Goal: Task Accomplishment & Management: Manage account settings

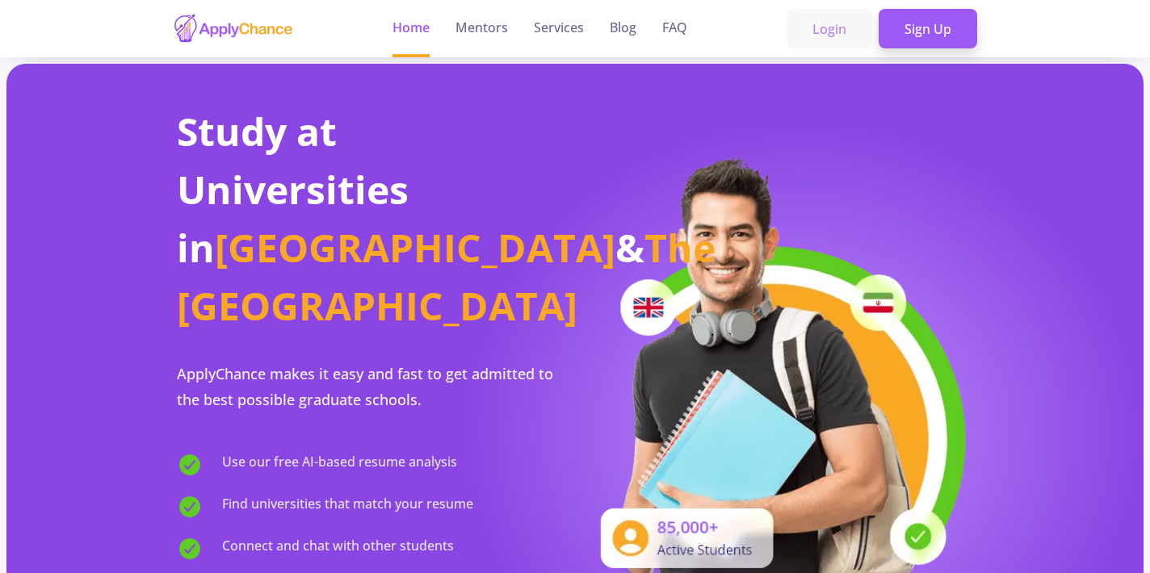
click at [836, 34] on link "Login" at bounding box center [829, 29] width 86 height 40
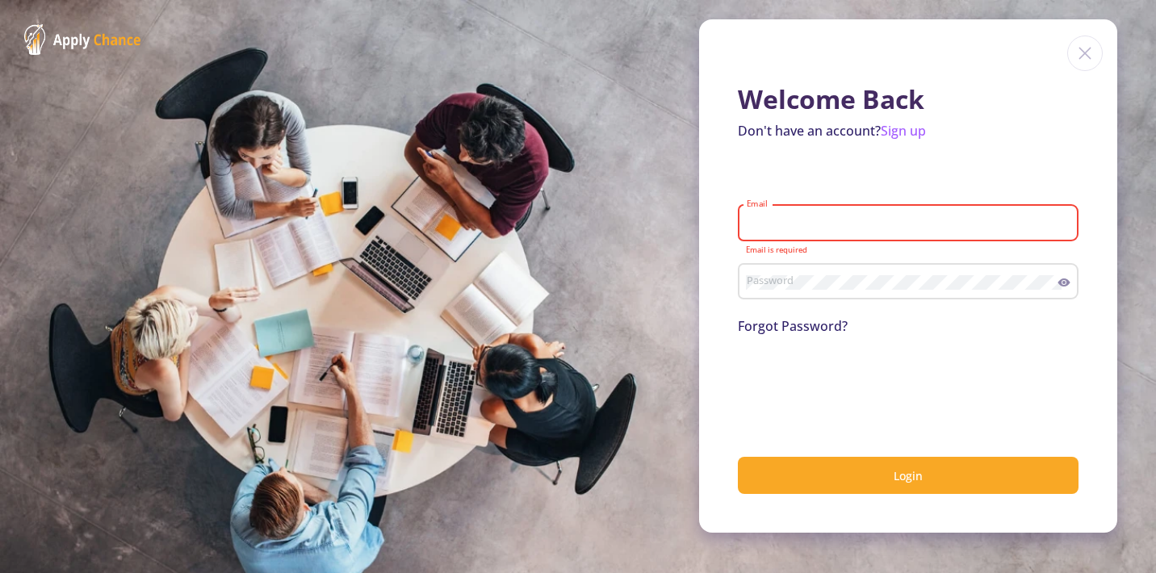
type input "[EMAIL_ADDRESS][DOMAIN_NAME]"
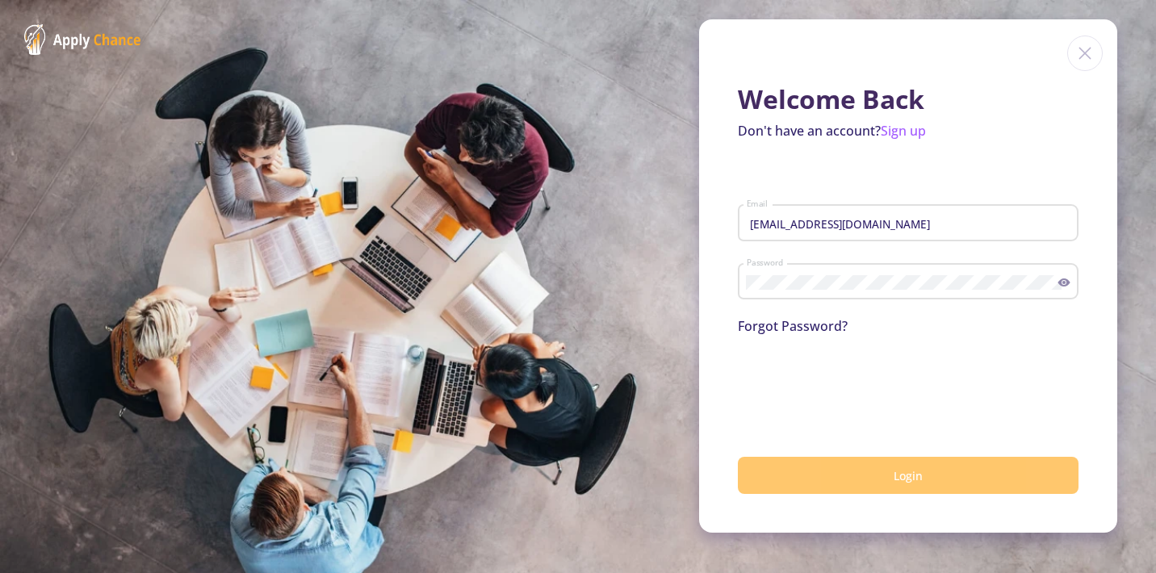
click at [903, 483] on span "Login" at bounding box center [908, 475] width 29 height 15
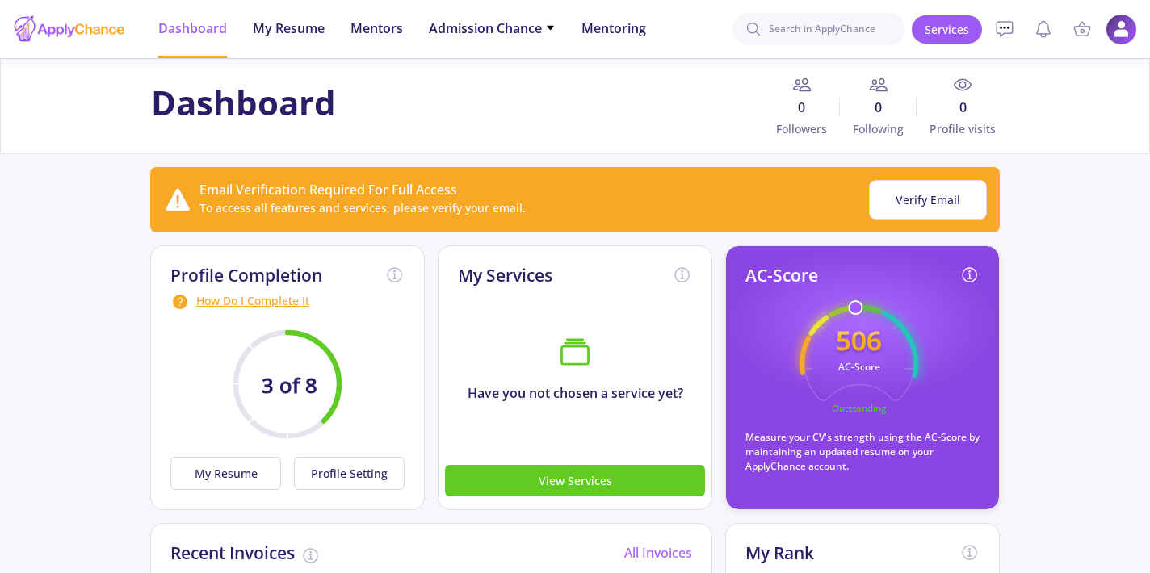
click at [1118, 21] on img at bounding box center [1120, 29] width 31 height 31
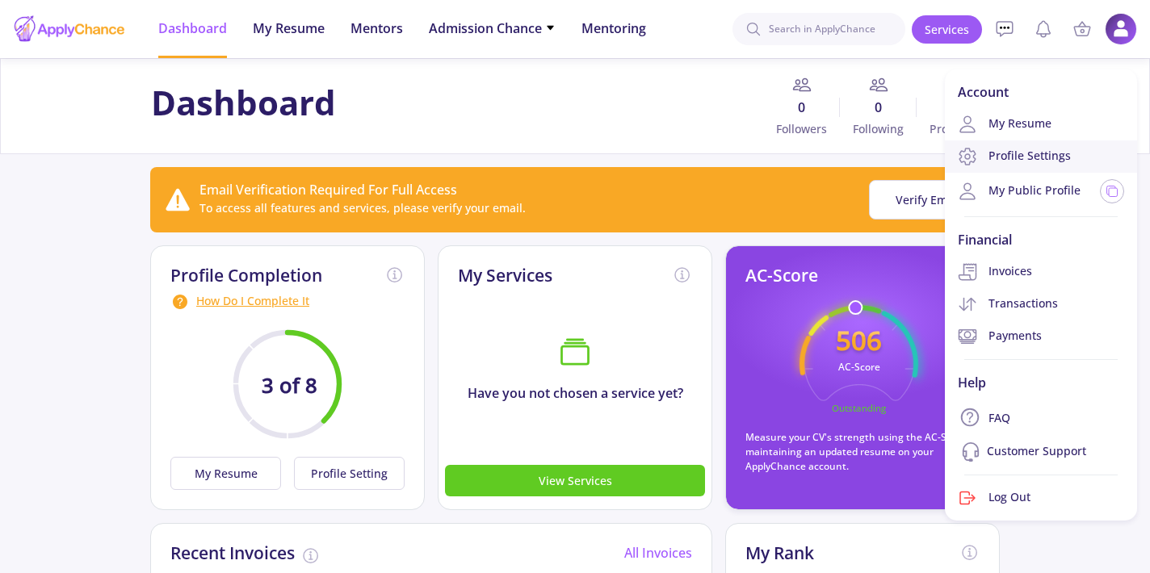
click at [1074, 148] on link "Profile Settings" at bounding box center [1041, 156] width 192 height 32
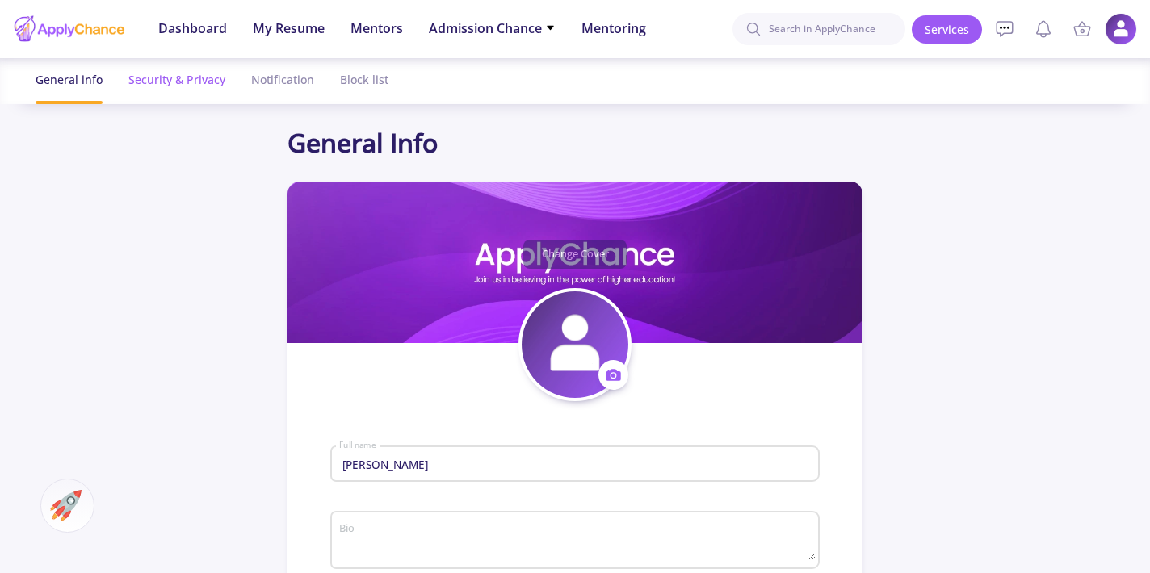
click at [182, 74] on div "Security & Privacy" at bounding box center [176, 79] width 97 height 43
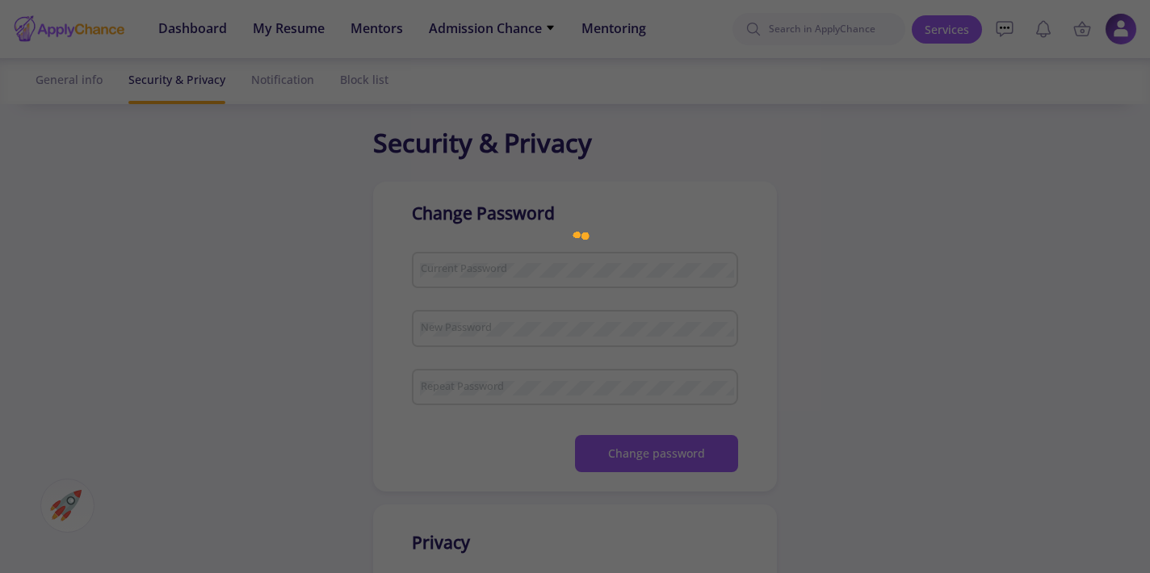
checkbox input "true"
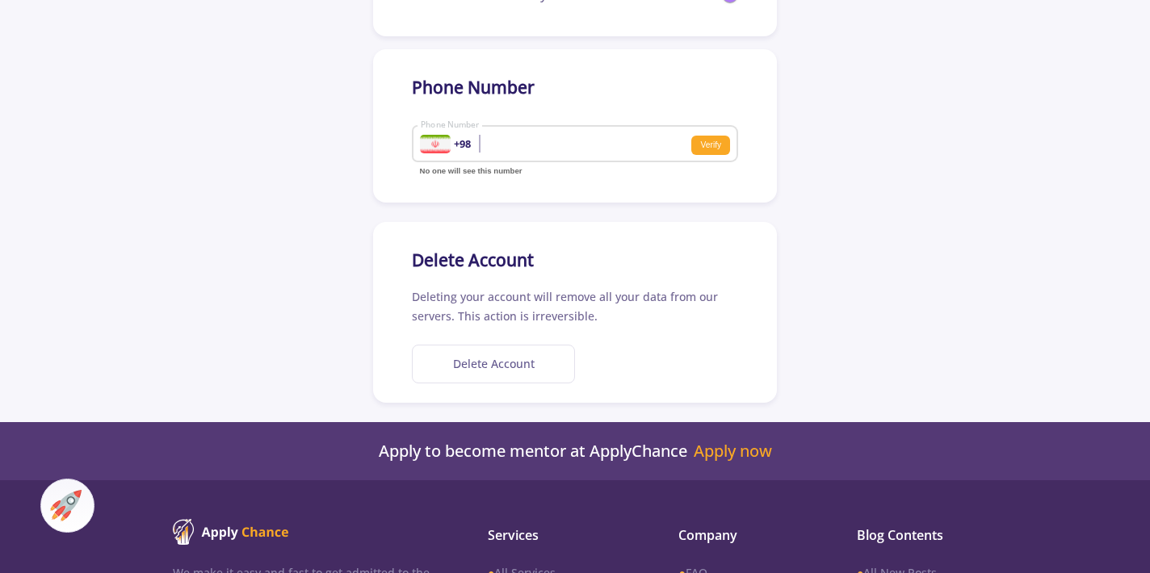
click at [495, 376] on button "Delete Account" at bounding box center [493, 365] width 163 height 40
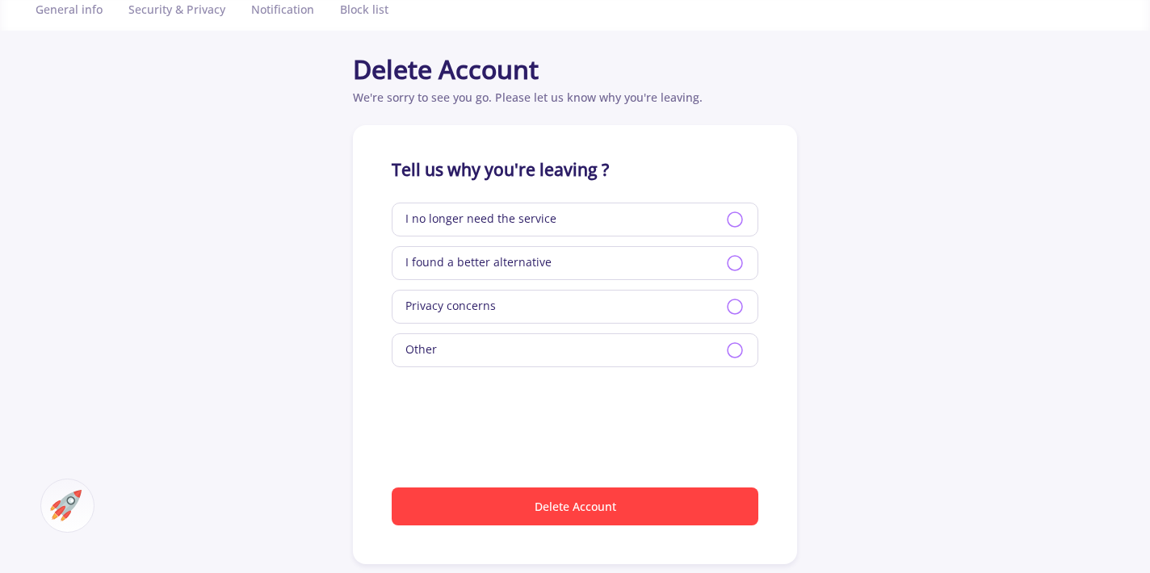
scroll to position [69, 0]
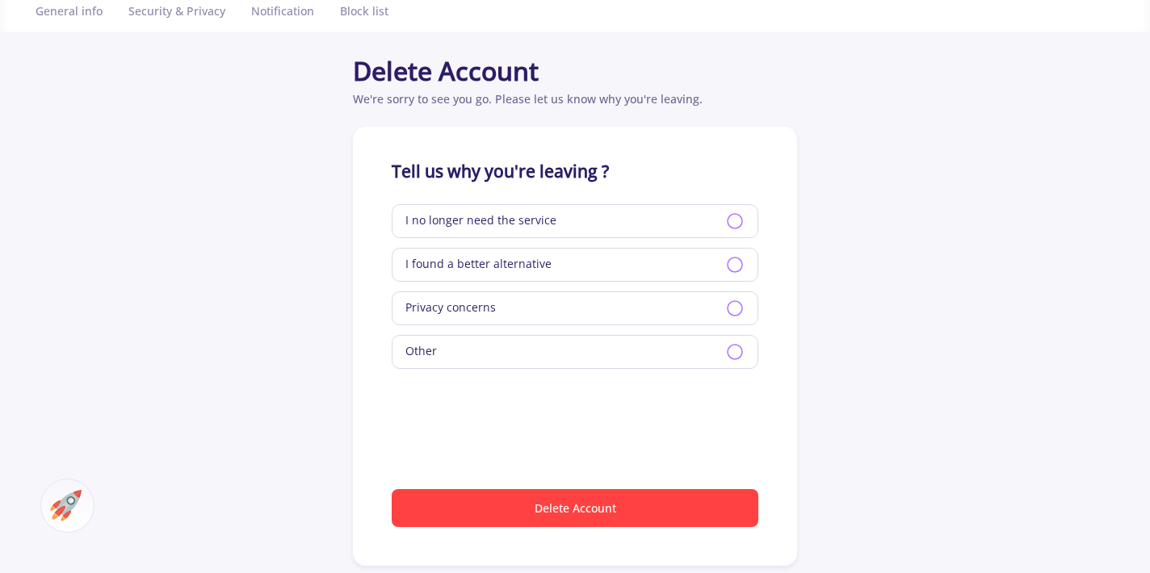
click at [734, 220] on icon at bounding box center [734, 221] width 19 height 19
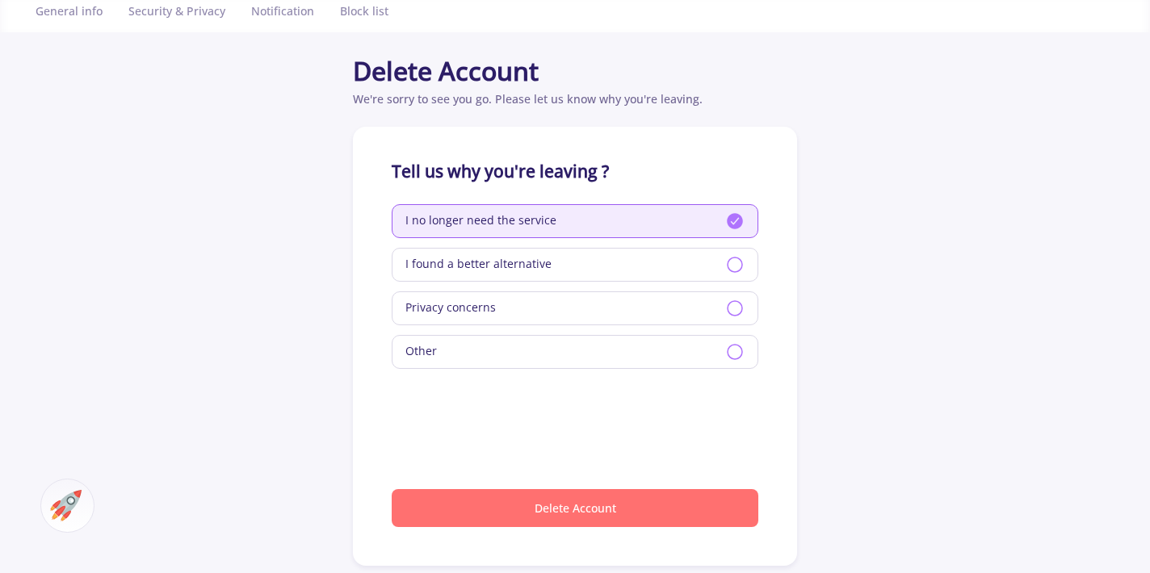
click at [658, 507] on button "Delete Account" at bounding box center [575, 508] width 367 height 38
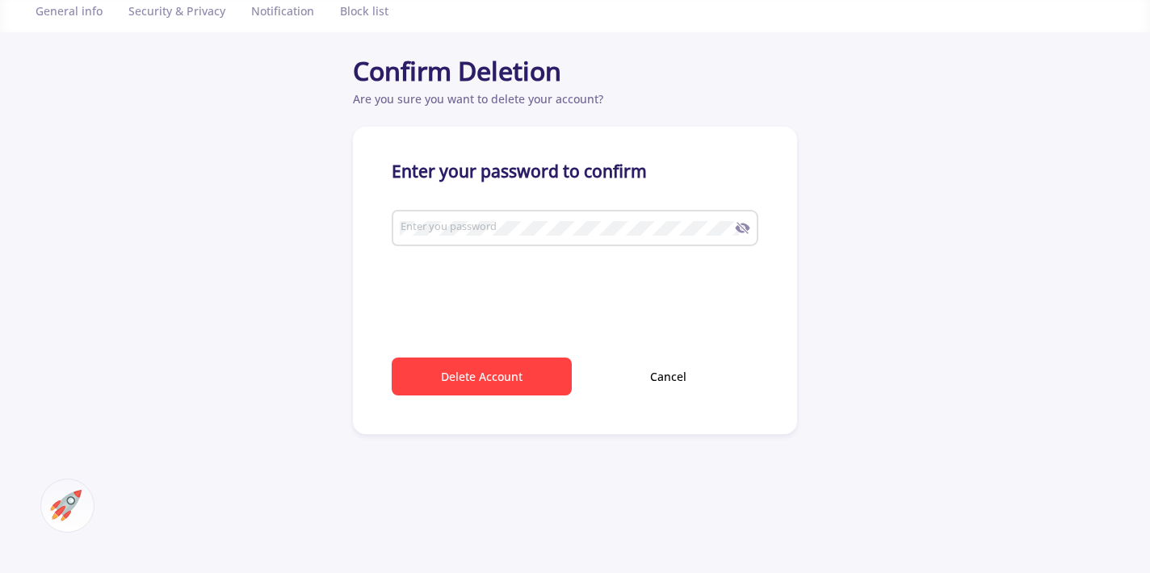
click at [627, 208] on div "Enter you password" at bounding box center [568, 225] width 336 height 42
click at [620, 216] on div "Enter you password" at bounding box center [568, 225] width 336 height 42
click at [501, 368] on button "Delete Account" at bounding box center [482, 377] width 180 height 38
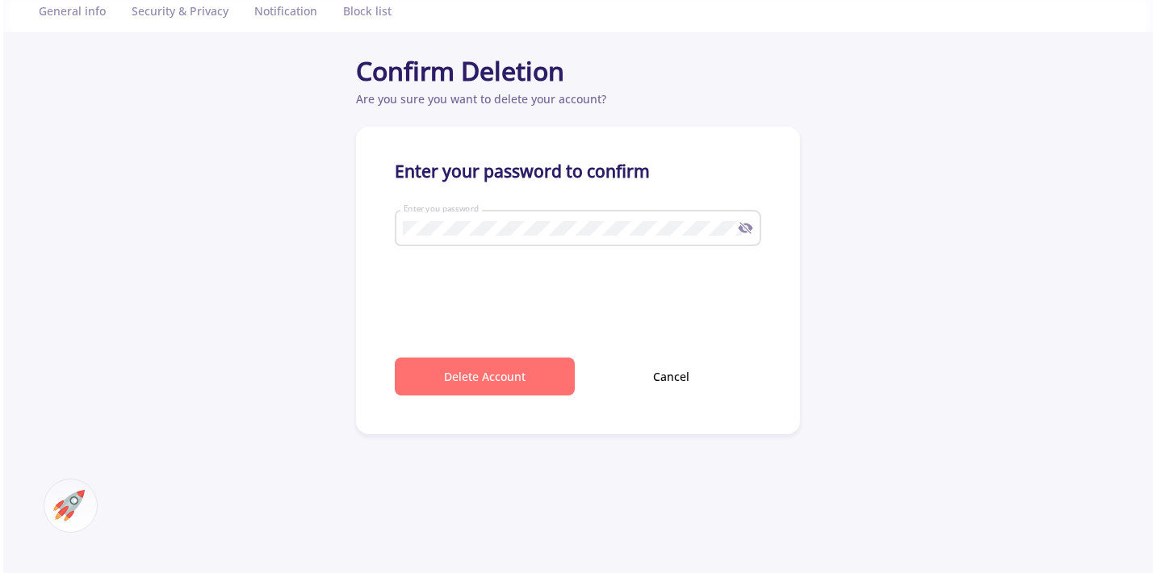
scroll to position [0, 0]
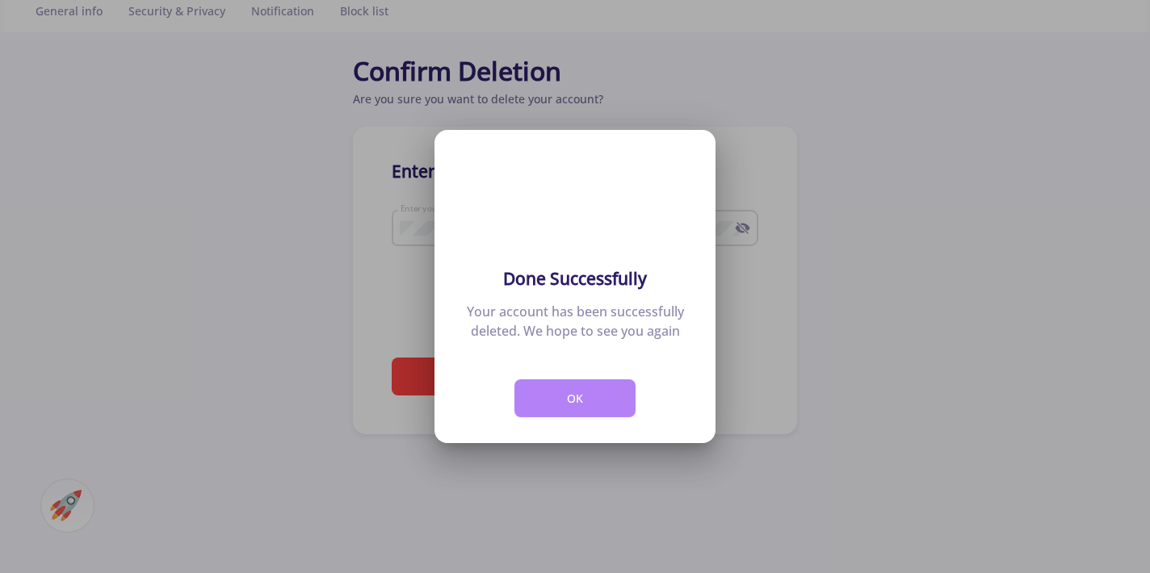
click at [568, 388] on button "OK" at bounding box center [574, 398] width 121 height 38
